Goal: Check status: Check status

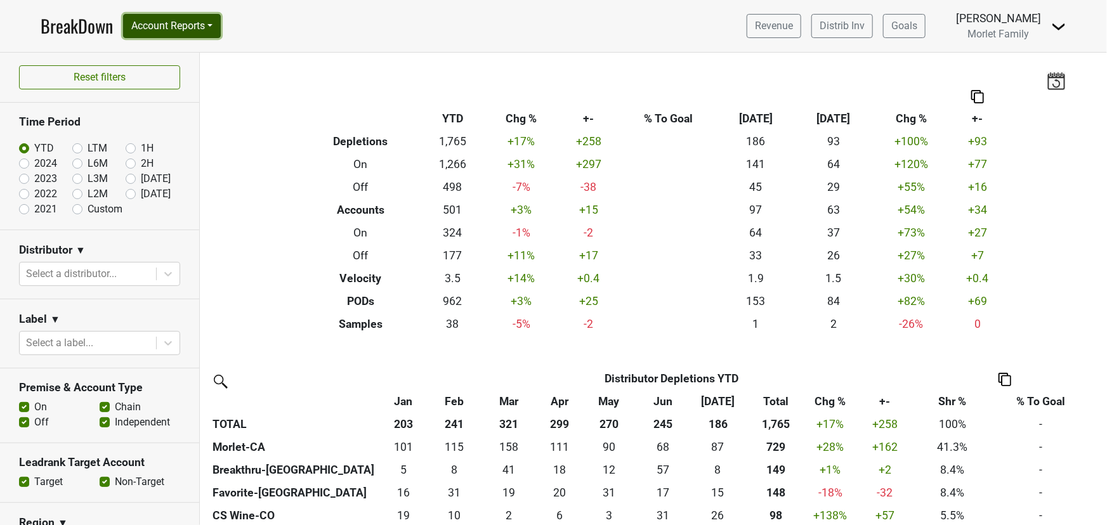
click at [187, 34] on button "Account Reports" at bounding box center [172, 26] width 98 height 24
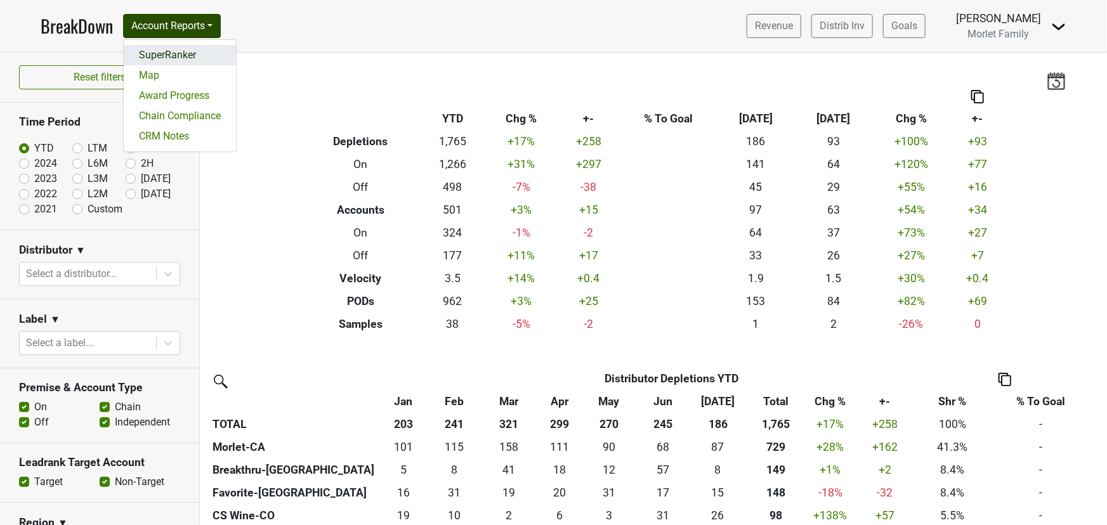
click at [192, 57] on link "SuperRanker" at bounding box center [180, 55] width 112 height 20
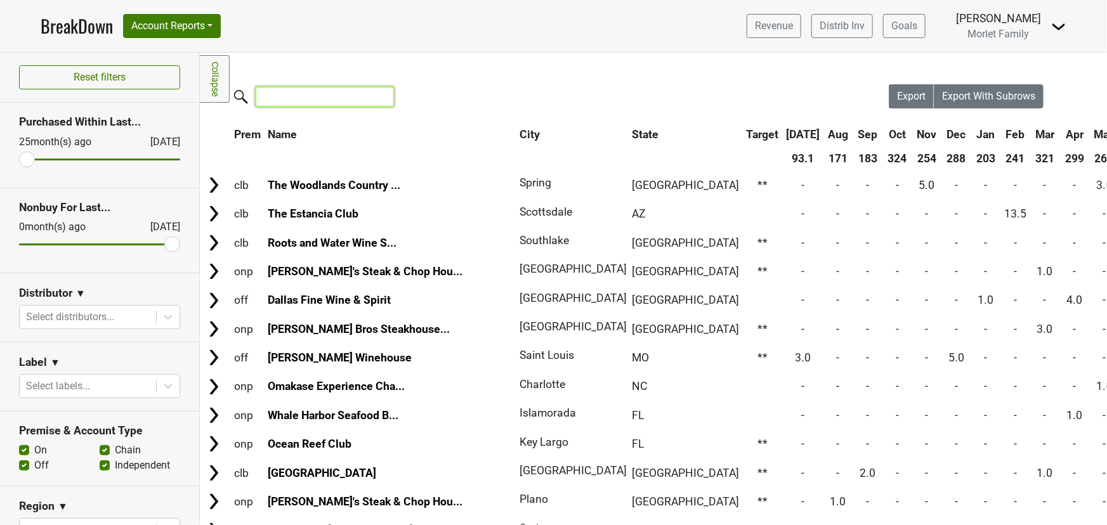
click at [341, 100] on input "search" at bounding box center [325, 97] width 138 height 20
click at [162, 322] on icon at bounding box center [168, 317] width 13 height 13
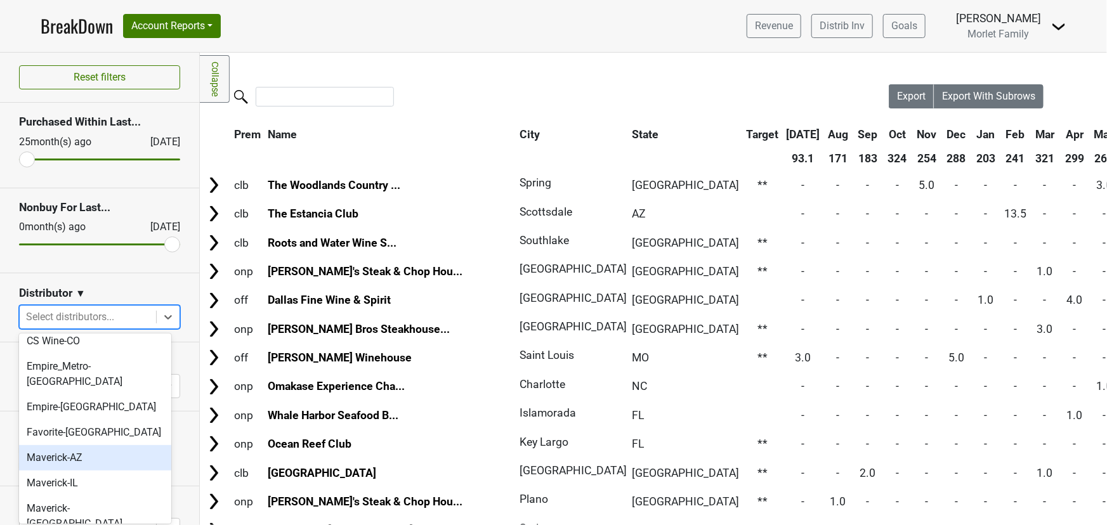
scroll to position [115, 0]
click at [135, 445] on div "Maverick-AZ" at bounding box center [95, 457] width 152 height 25
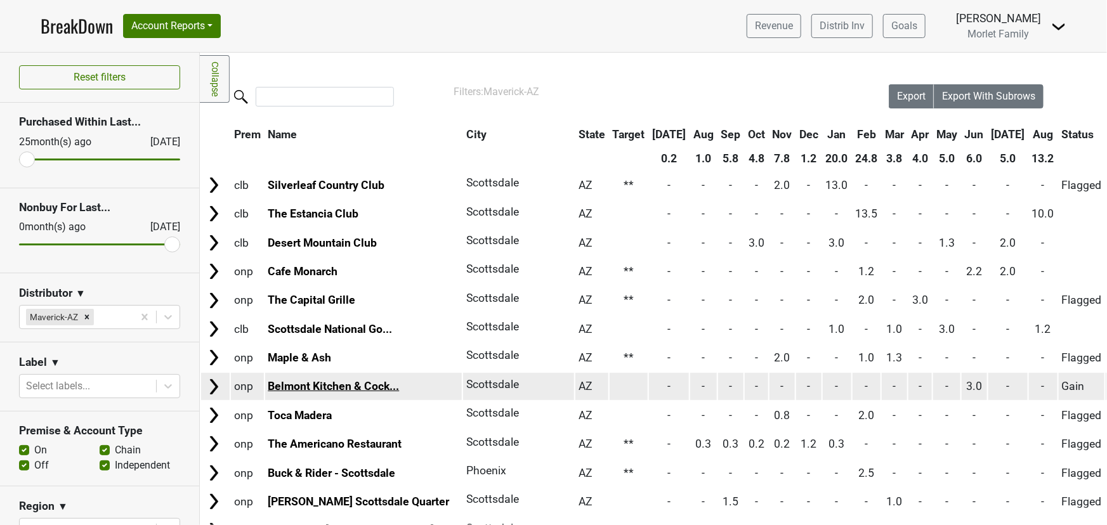
click at [336, 382] on link "Belmont Kitchen & Cock..." at bounding box center [333, 386] width 131 height 13
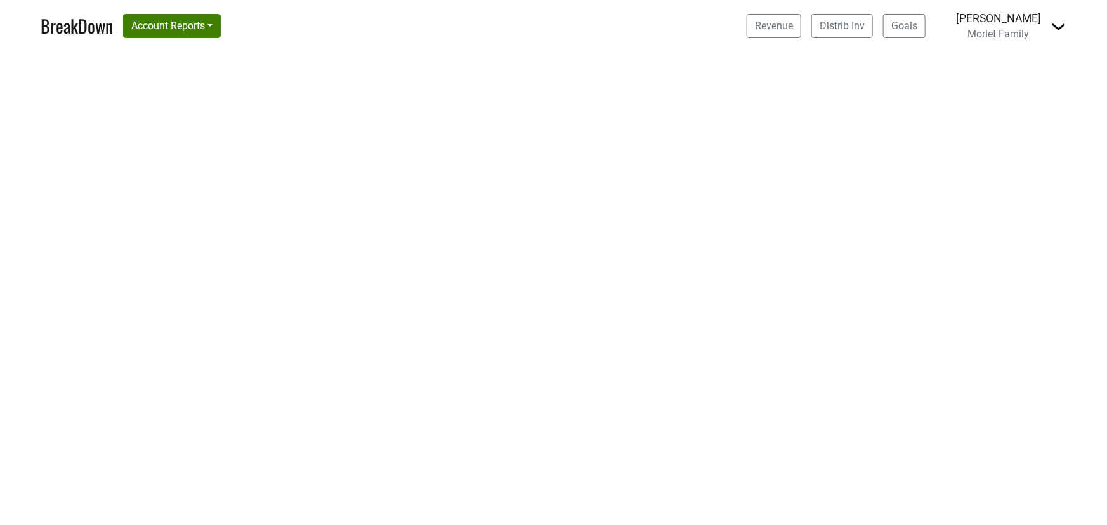
select select "CA"
